Goal: Task Accomplishment & Management: Manage account settings

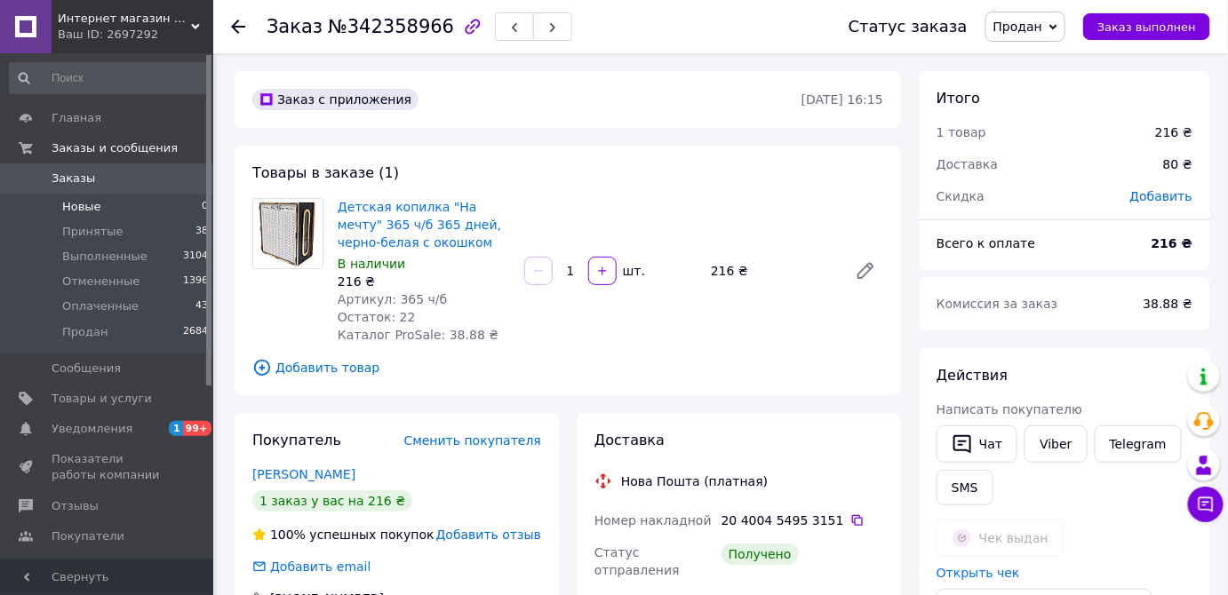
drag, startPoint x: 92, startPoint y: 205, endPoint x: 102, endPoint y: 204, distance: 9.8
click at [93, 204] on span "Новые" at bounding box center [81, 207] width 39 height 16
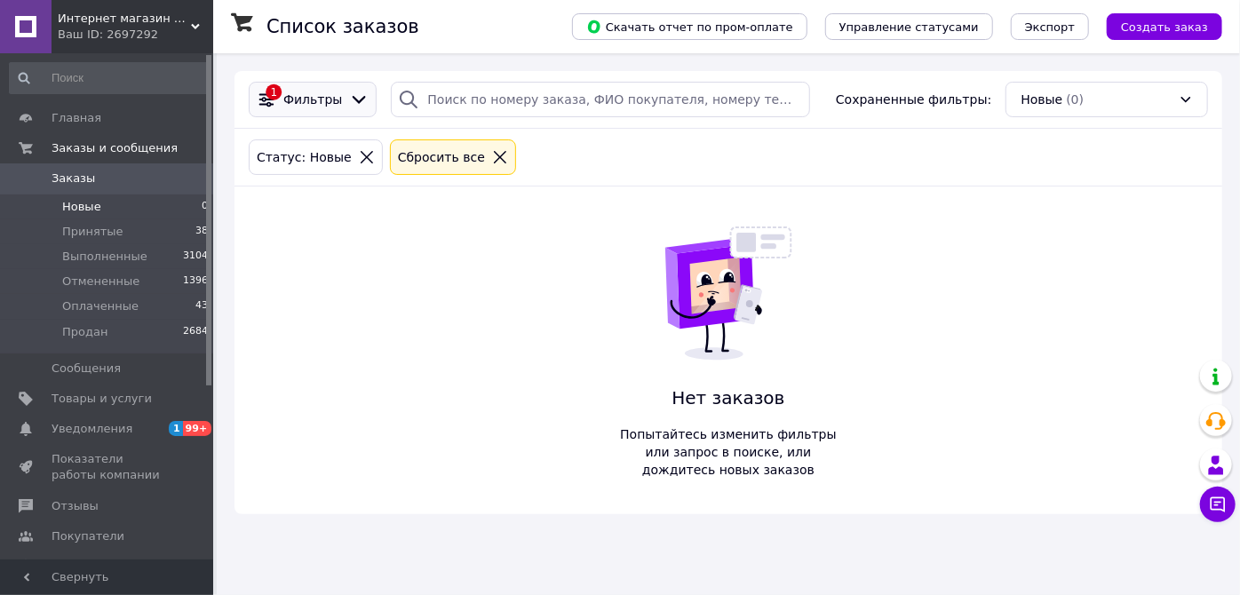
click at [282, 100] on div "Фильтры" at bounding box center [313, 100] width 66 height 18
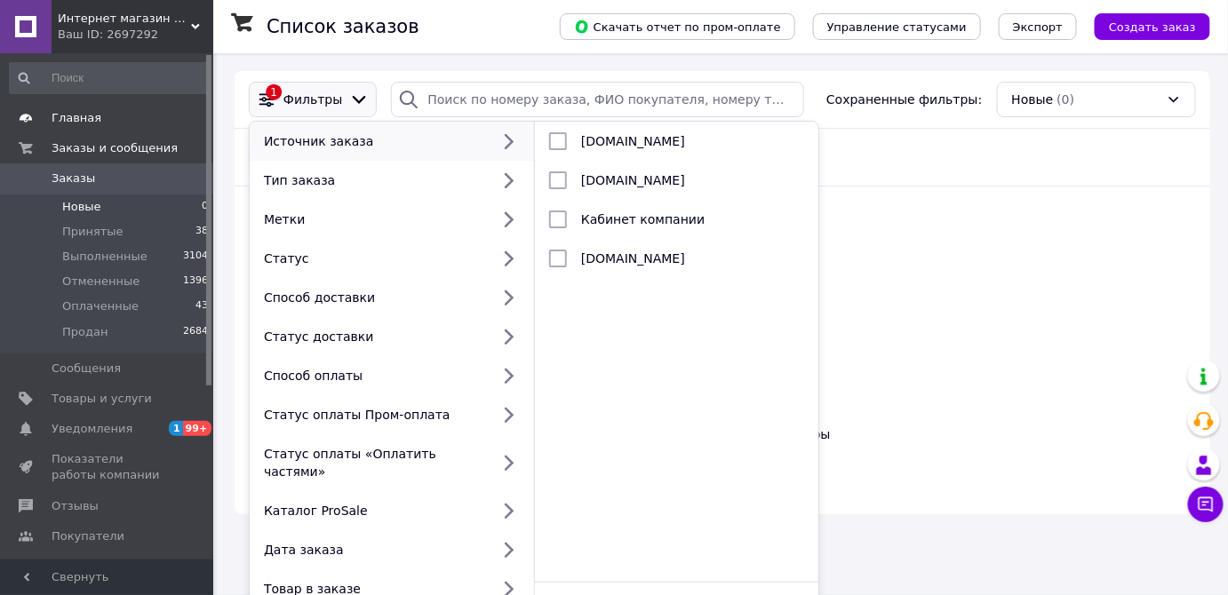
click at [72, 116] on span "Главная" at bounding box center [77, 118] width 50 height 16
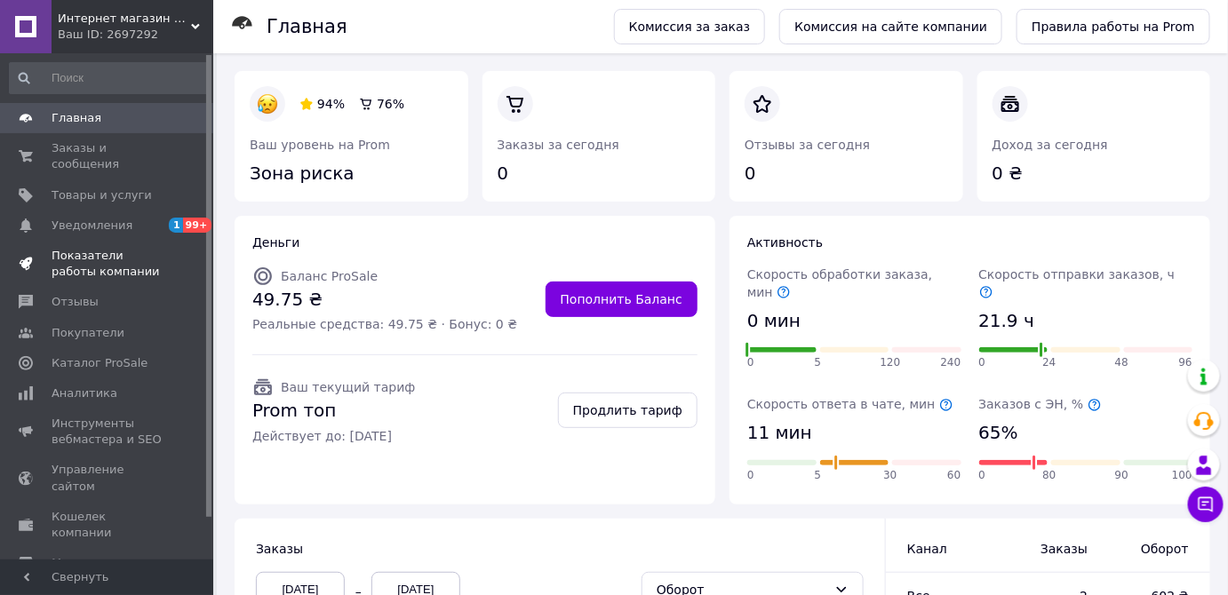
click at [87, 248] on span "Показатели работы компании" at bounding box center [108, 264] width 113 height 32
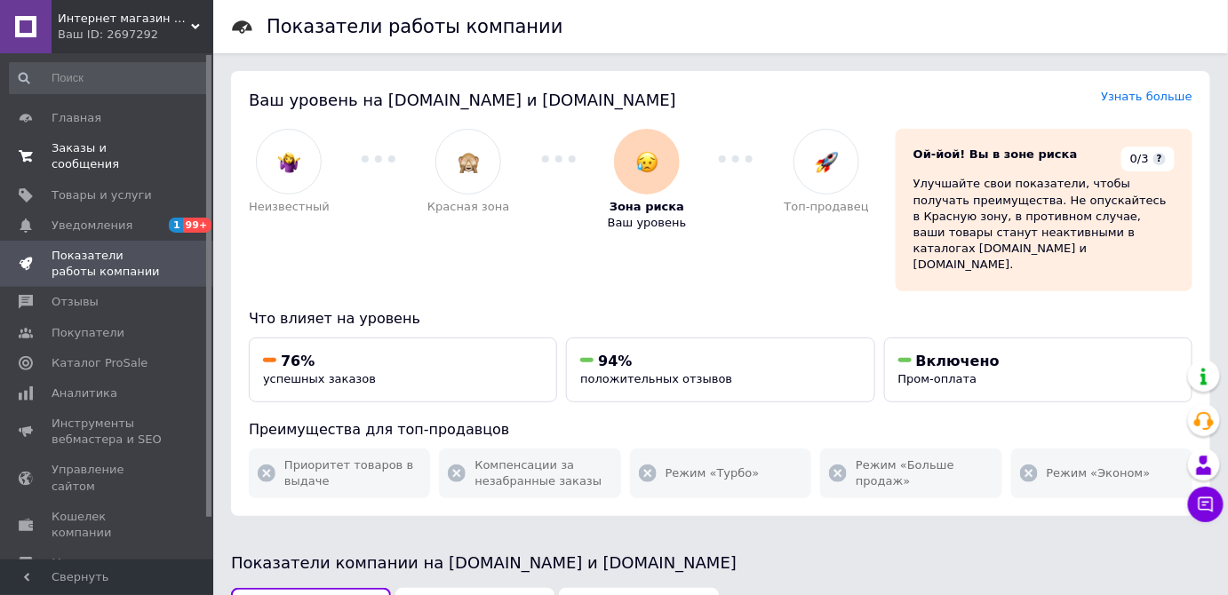
click at [73, 140] on span "Заказы и сообщения" at bounding box center [108, 156] width 113 height 32
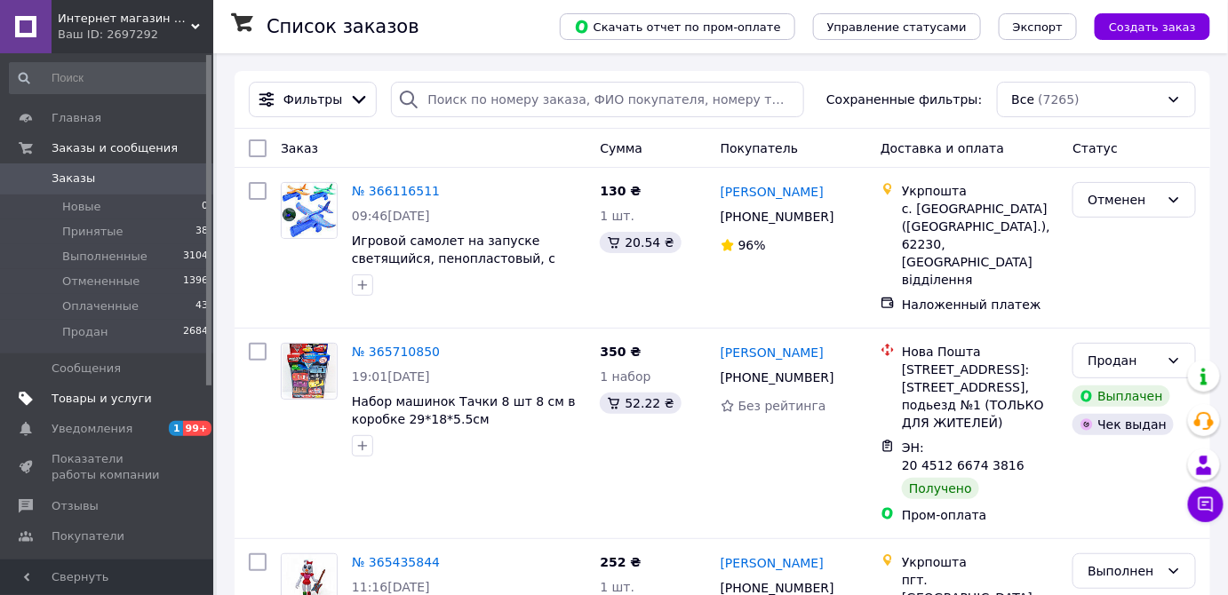
click at [77, 396] on span "Товары и услуги" at bounding box center [102, 399] width 100 height 16
